Goal: Navigation & Orientation: Find specific page/section

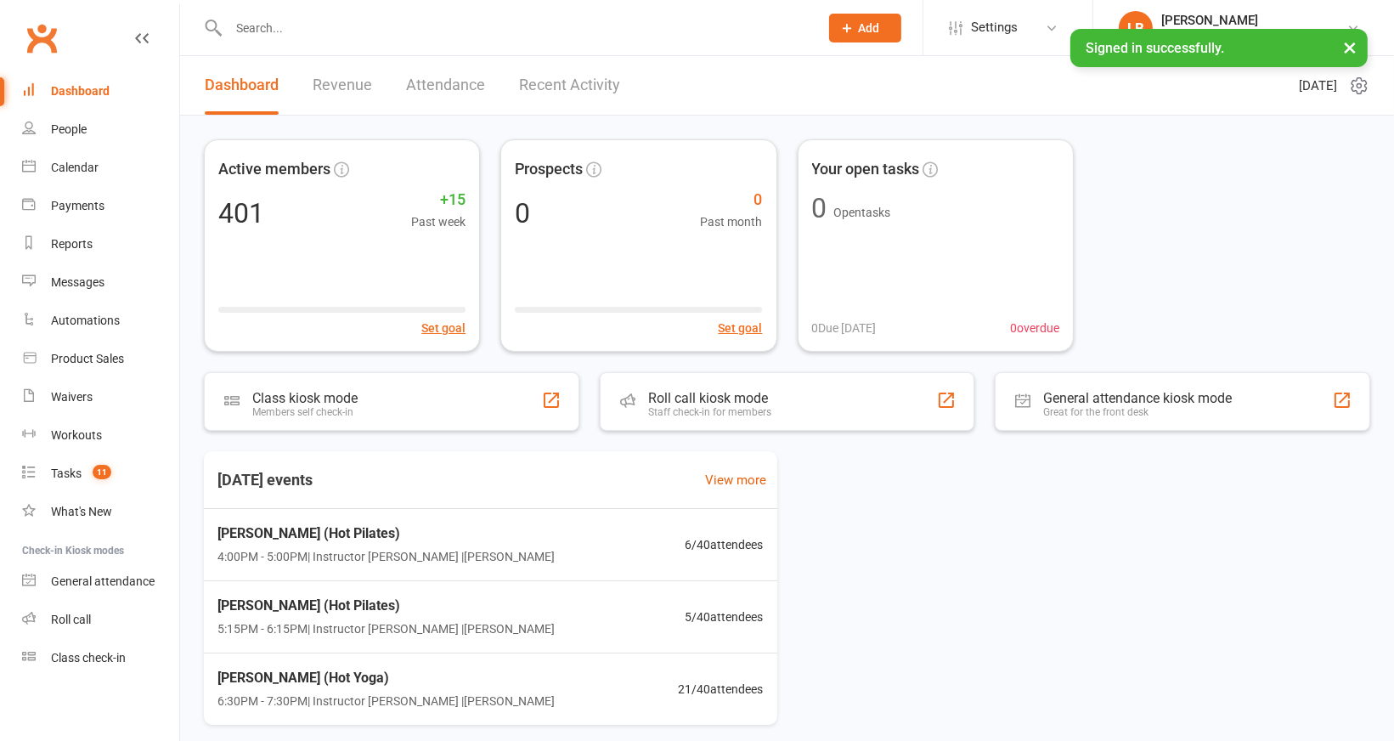
click at [344, 88] on link "Revenue" at bounding box center [342, 85] width 59 height 59
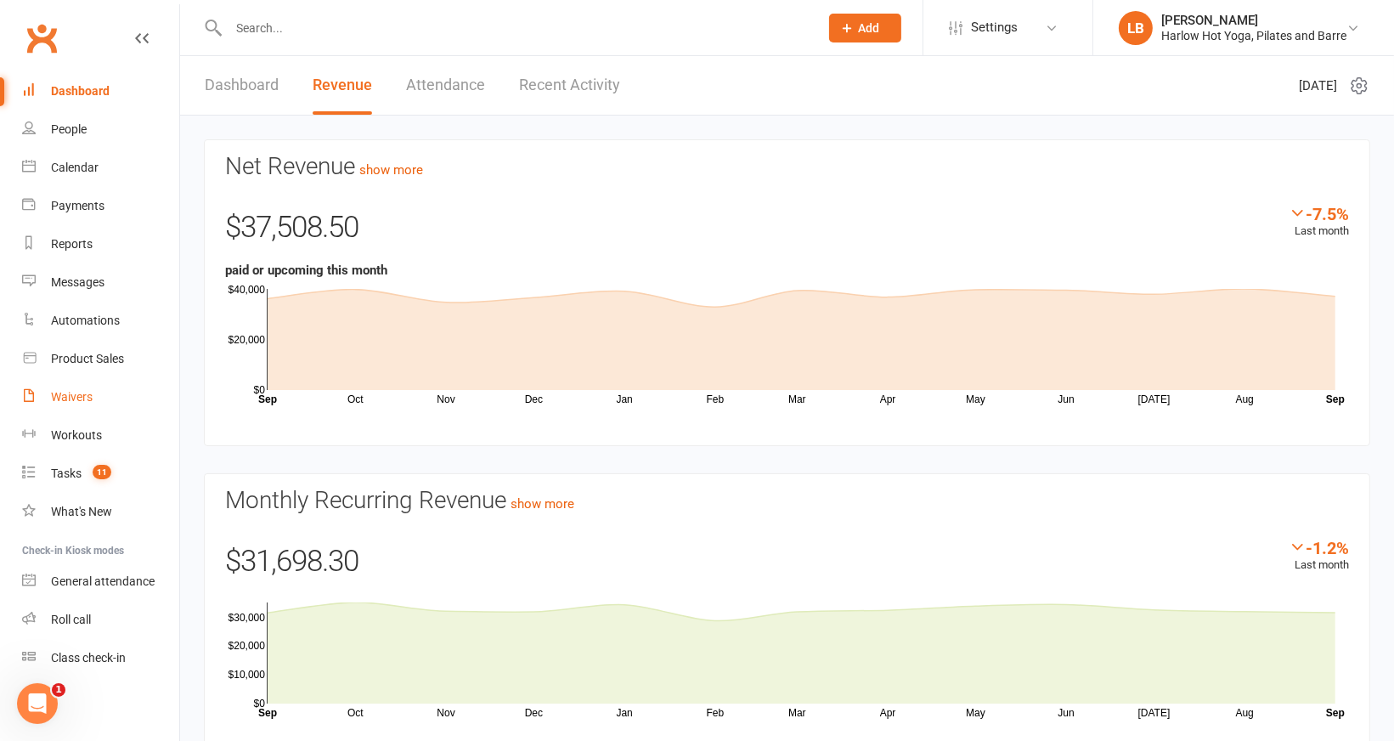
click at [125, 398] on link "Waivers" at bounding box center [100, 397] width 157 height 38
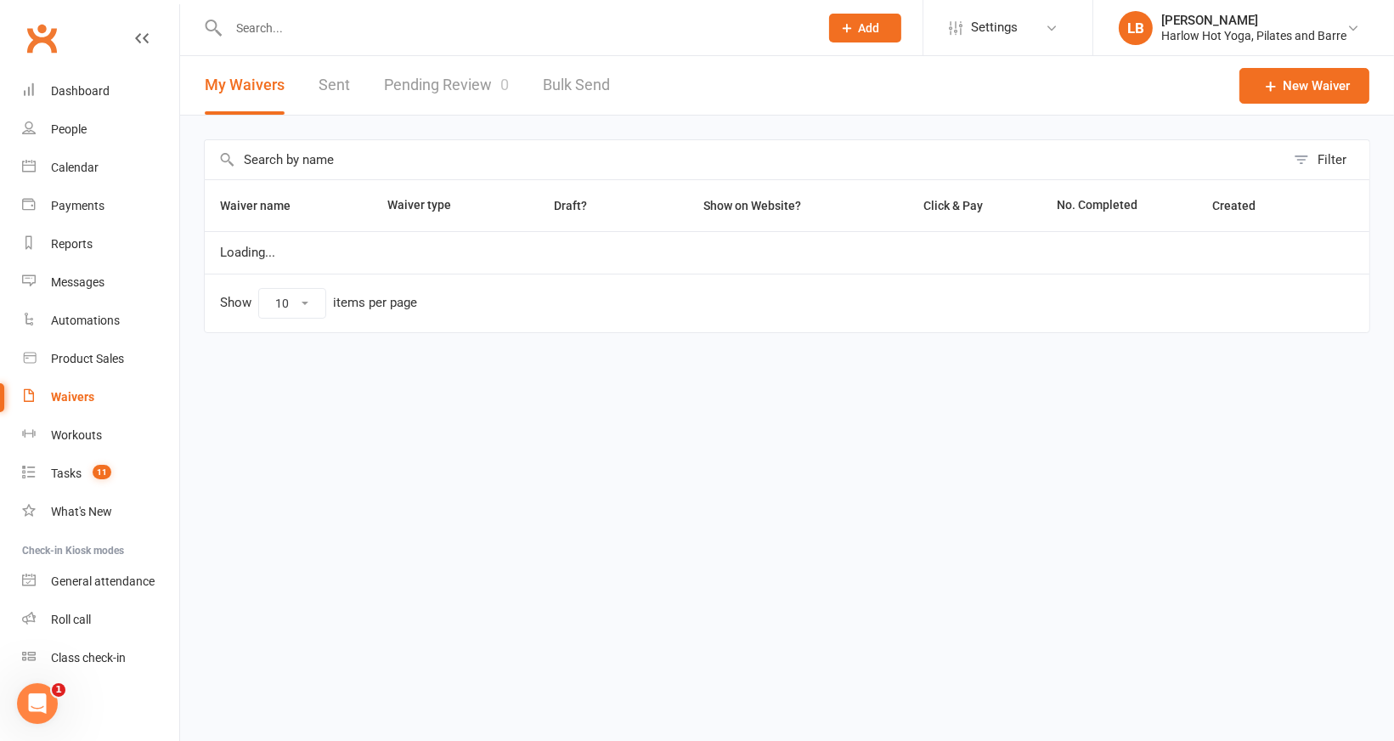
select select "100"
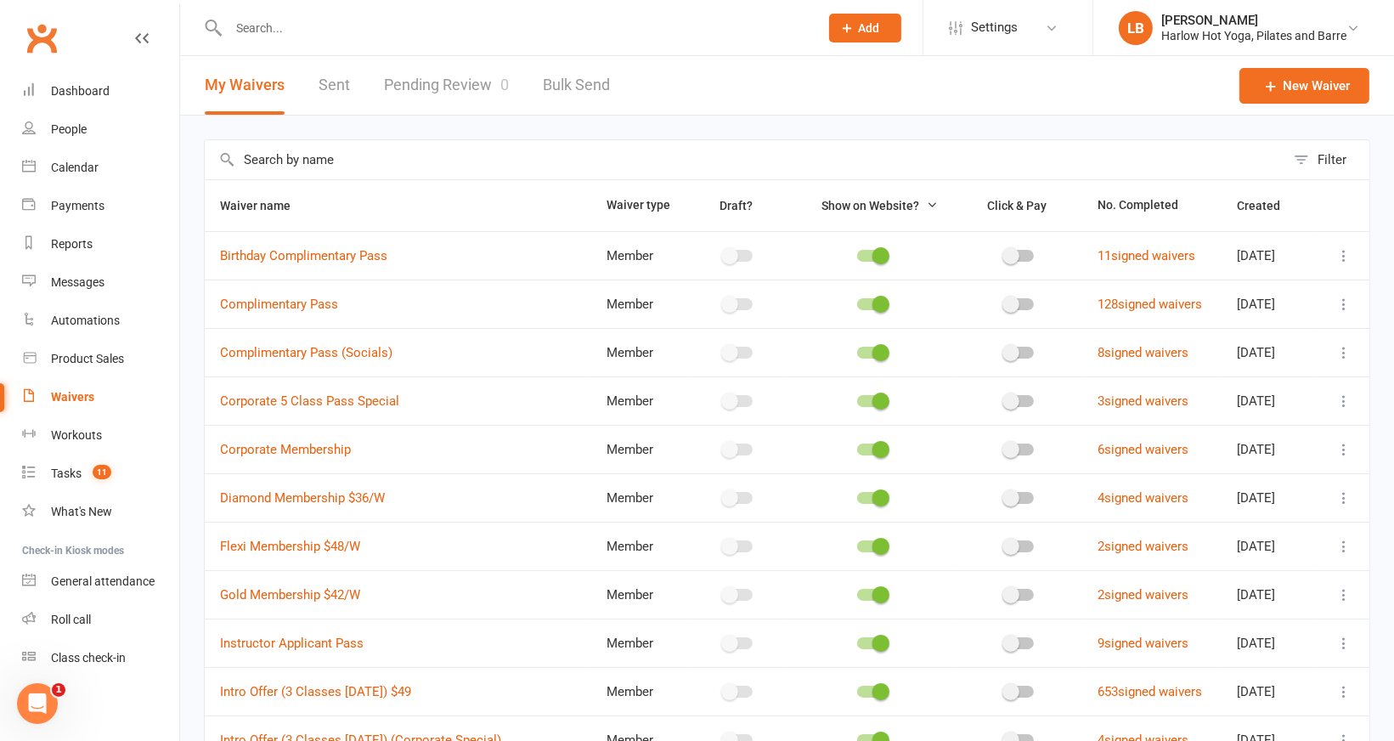
click at [319, 103] on link "Sent" at bounding box center [334, 85] width 31 height 59
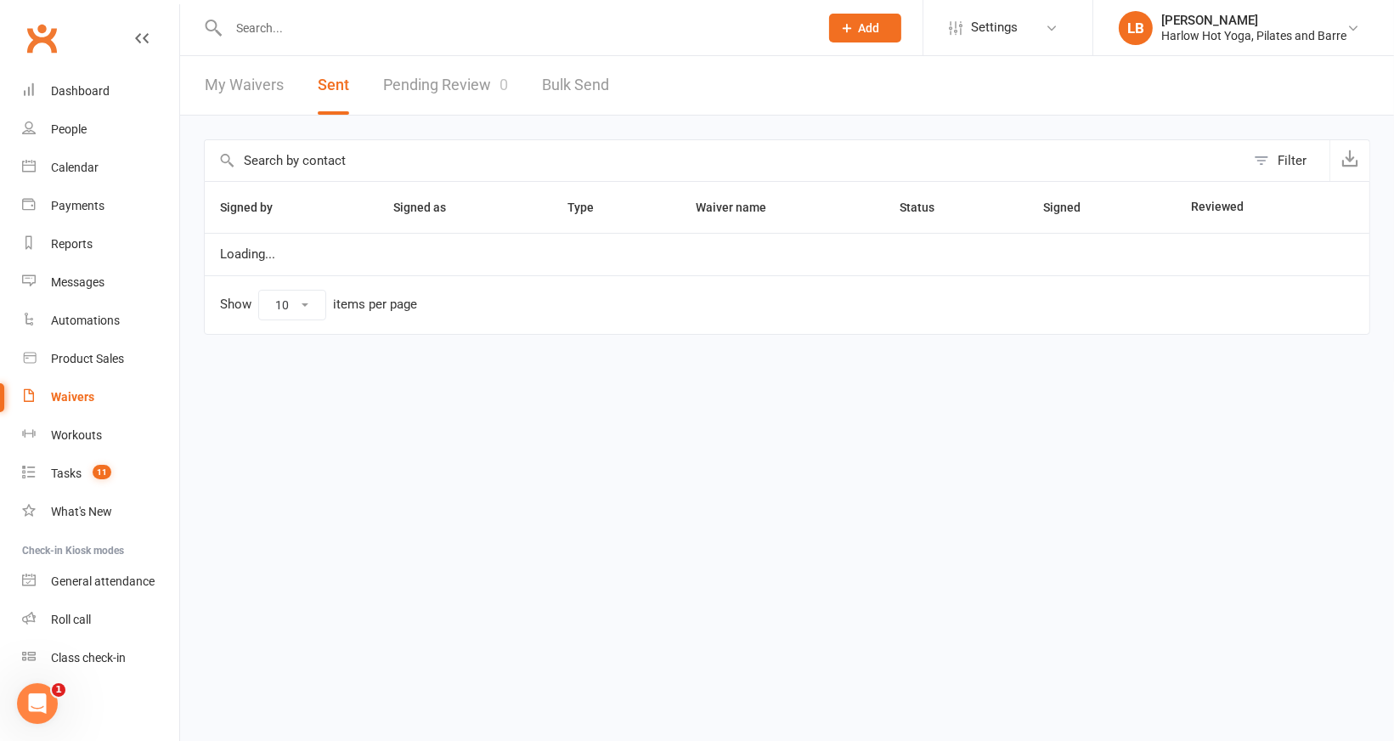
select select "100"
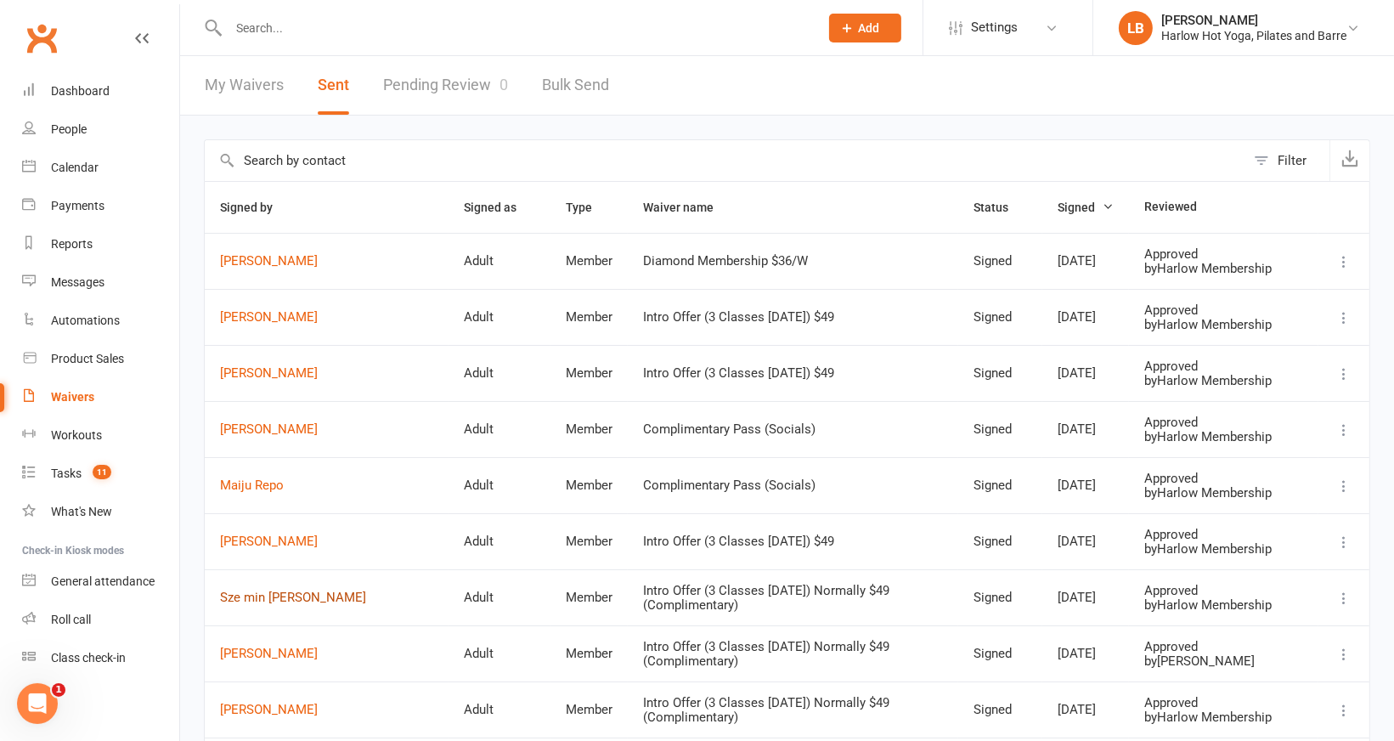
click at [270, 590] on link "Sze min [PERSON_NAME]" at bounding box center [326, 597] width 213 height 14
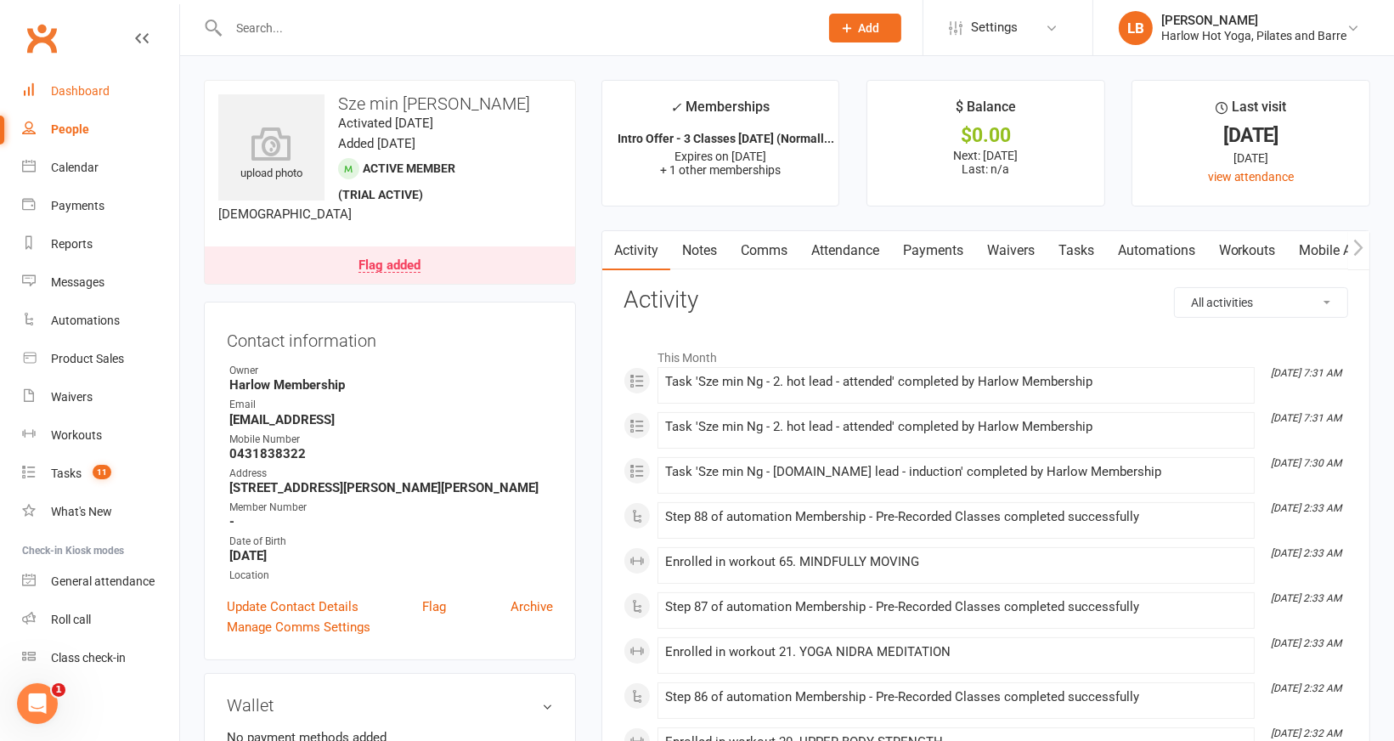
click at [116, 88] on link "Dashboard" at bounding box center [100, 91] width 157 height 38
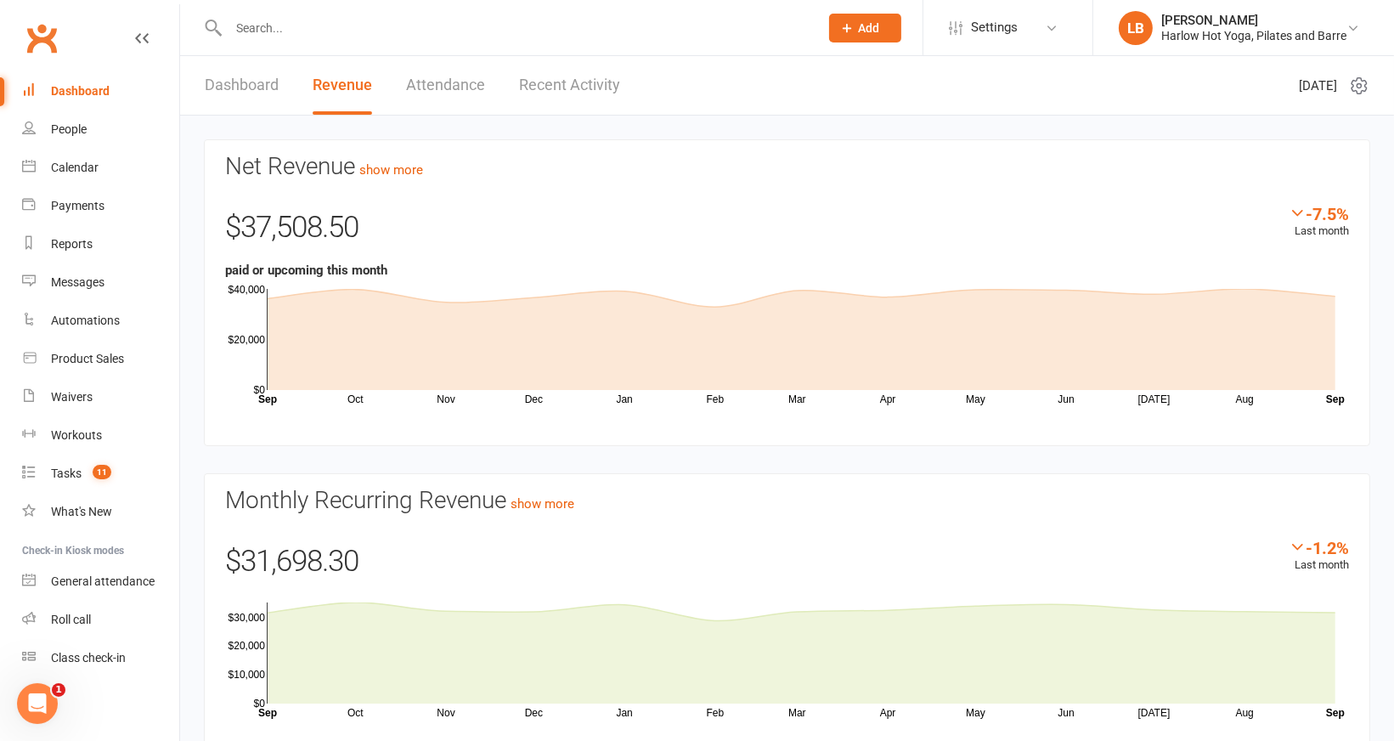
click at [246, 84] on link "Dashboard" at bounding box center [242, 85] width 74 height 59
